Goal: Use online tool/utility: Use online tool/utility

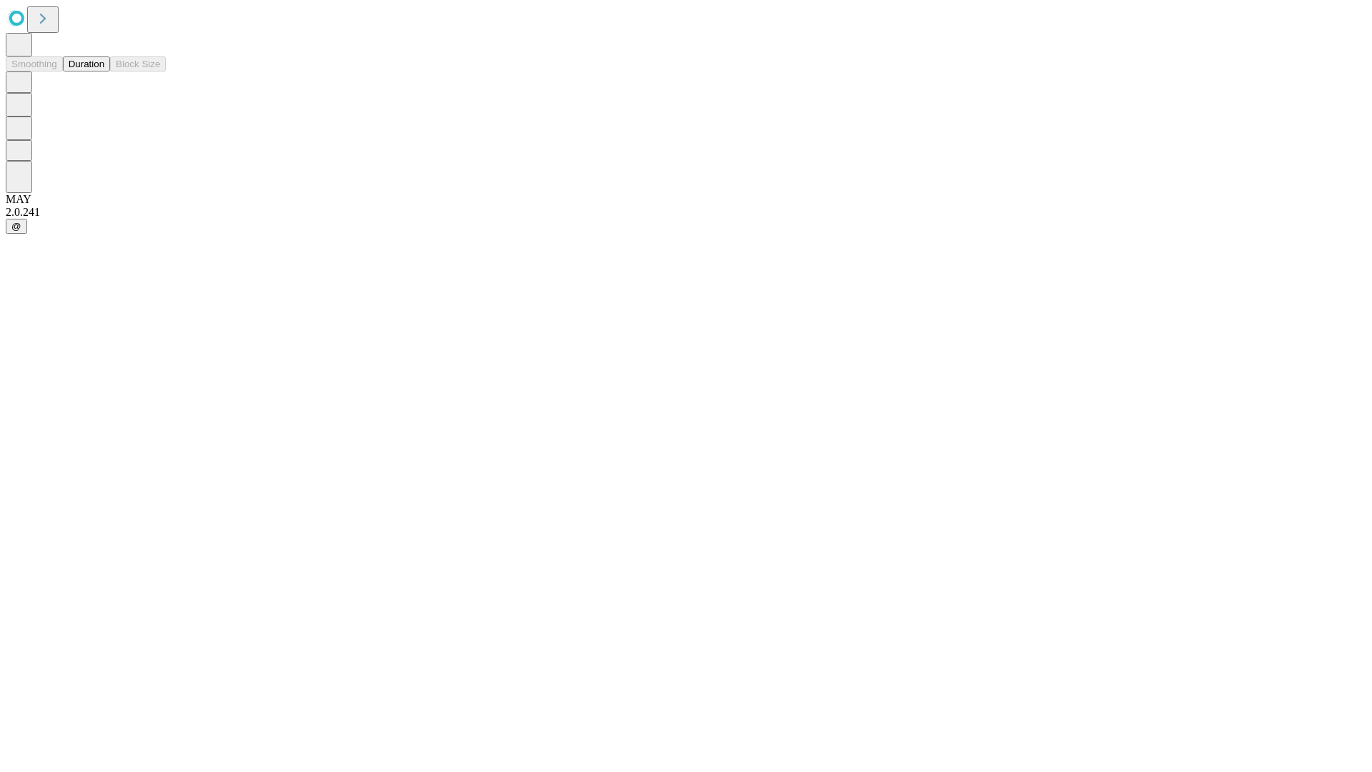
click at [104, 71] on button "Duration" at bounding box center [86, 63] width 47 height 15
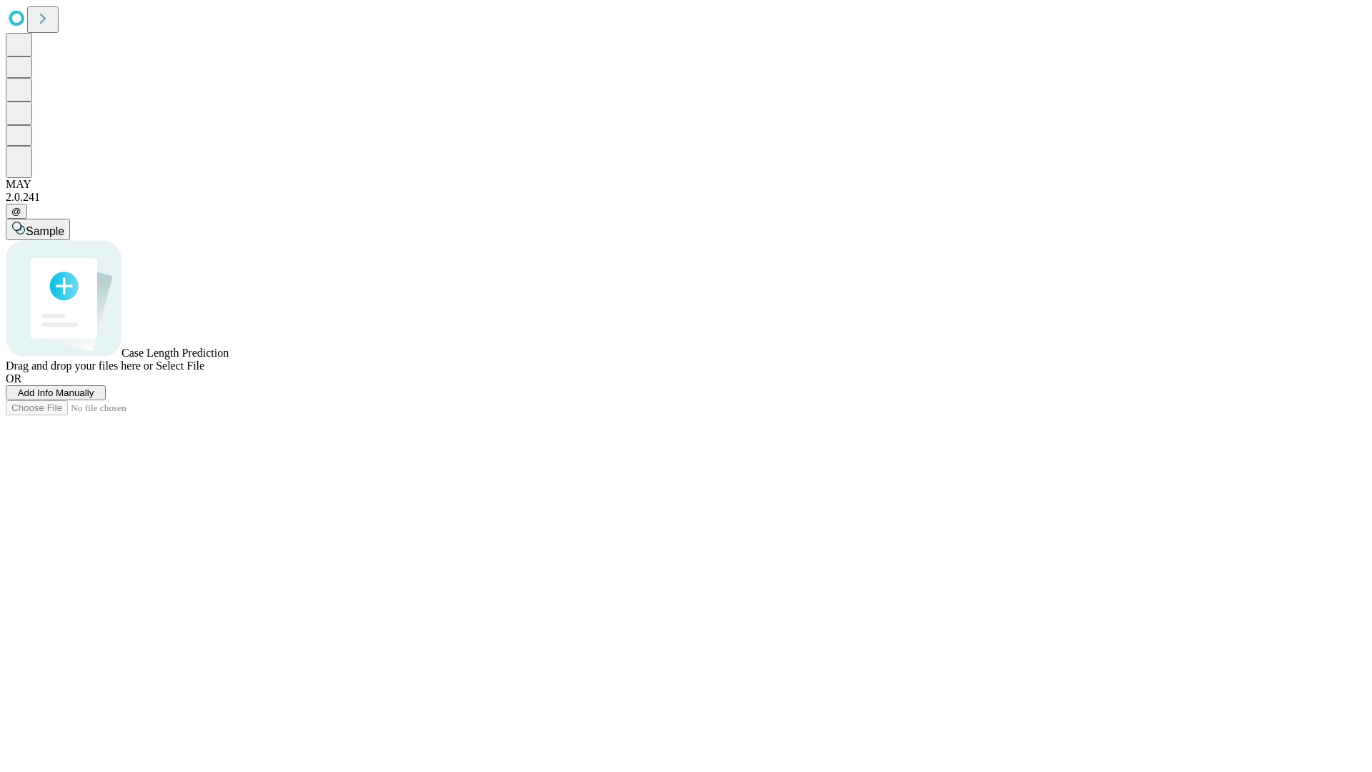
click at [204, 372] on span "Select File" at bounding box center [180, 366] width 49 height 12
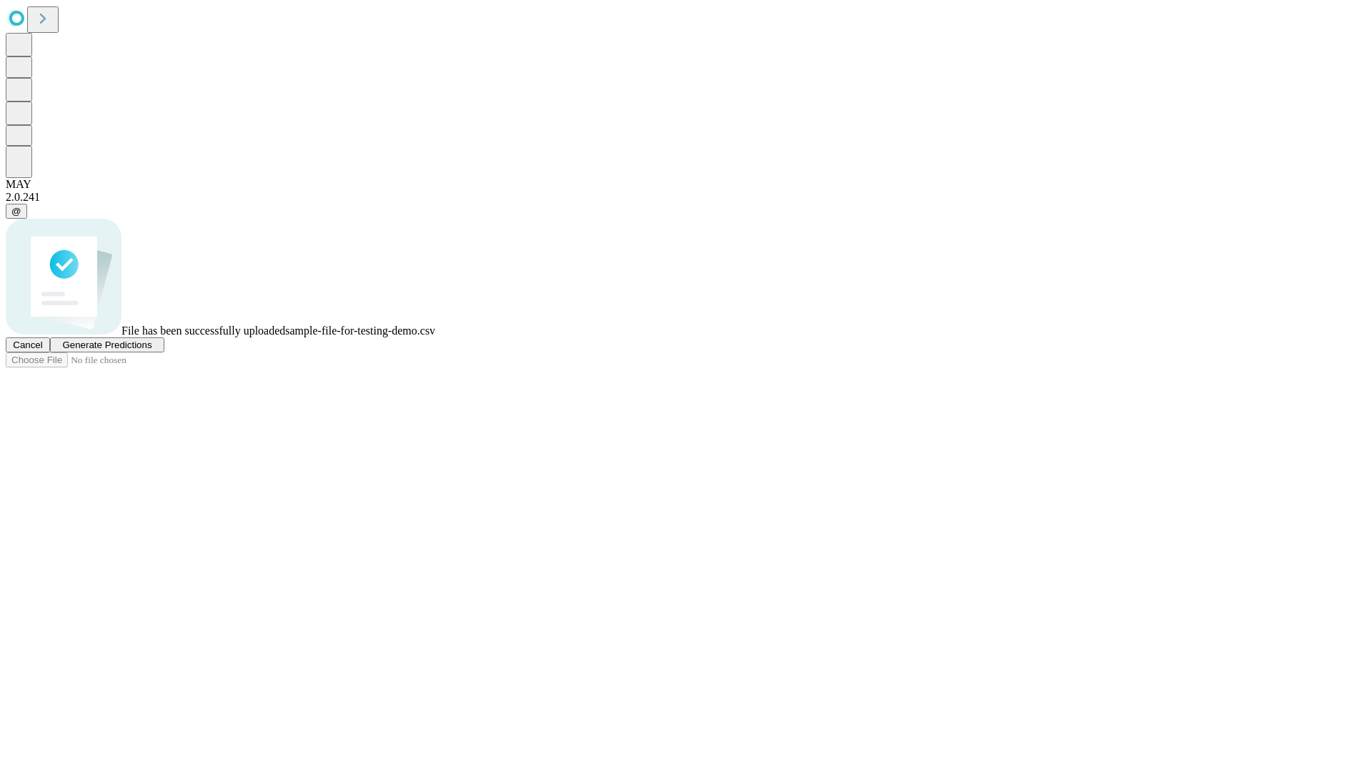
click at [152, 350] on span "Generate Predictions" at bounding box center [106, 345] width 89 height 11
